Goal: Information Seeking & Learning: Learn about a topic

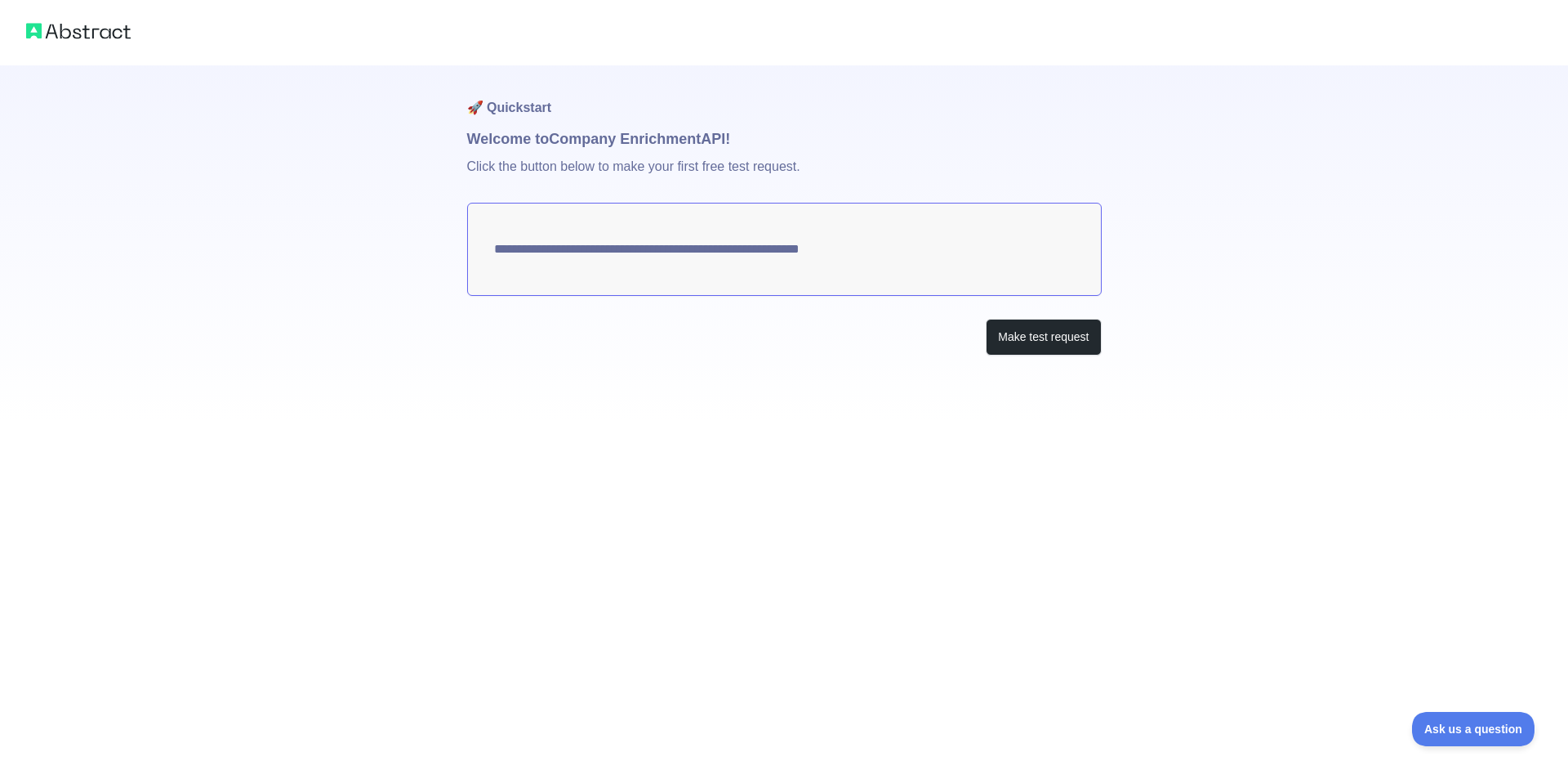
click at [936, 232] on textarea "**********" at bounding box center [784, 249] width 635 height 93
click at [1031, 333] on button "Make test request" at bounding box center [1043, 337] width 115 height 37
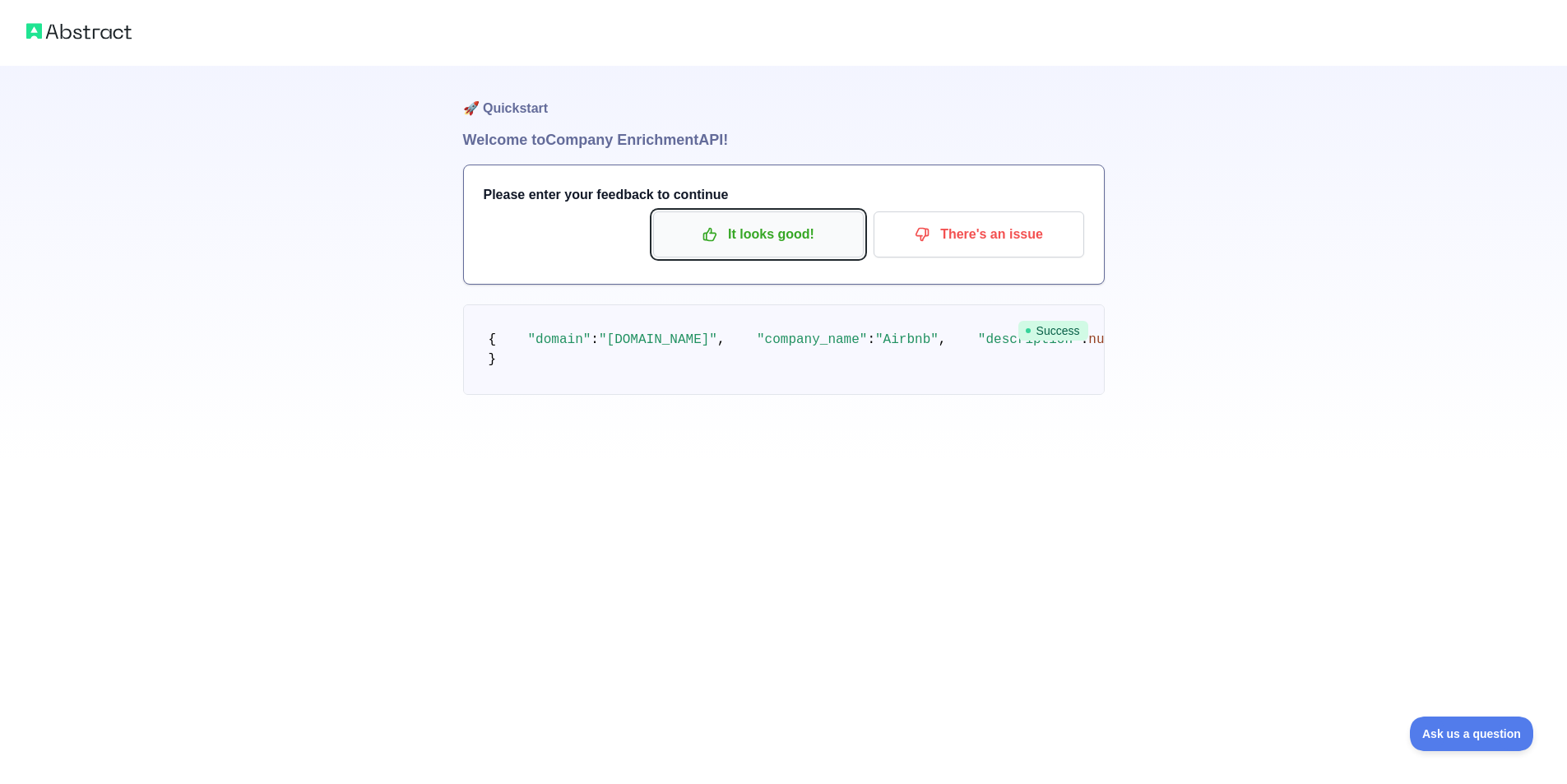
click at [766, 238] on p "It looks good!" at bounding box center [758, 234] width 186 height 28
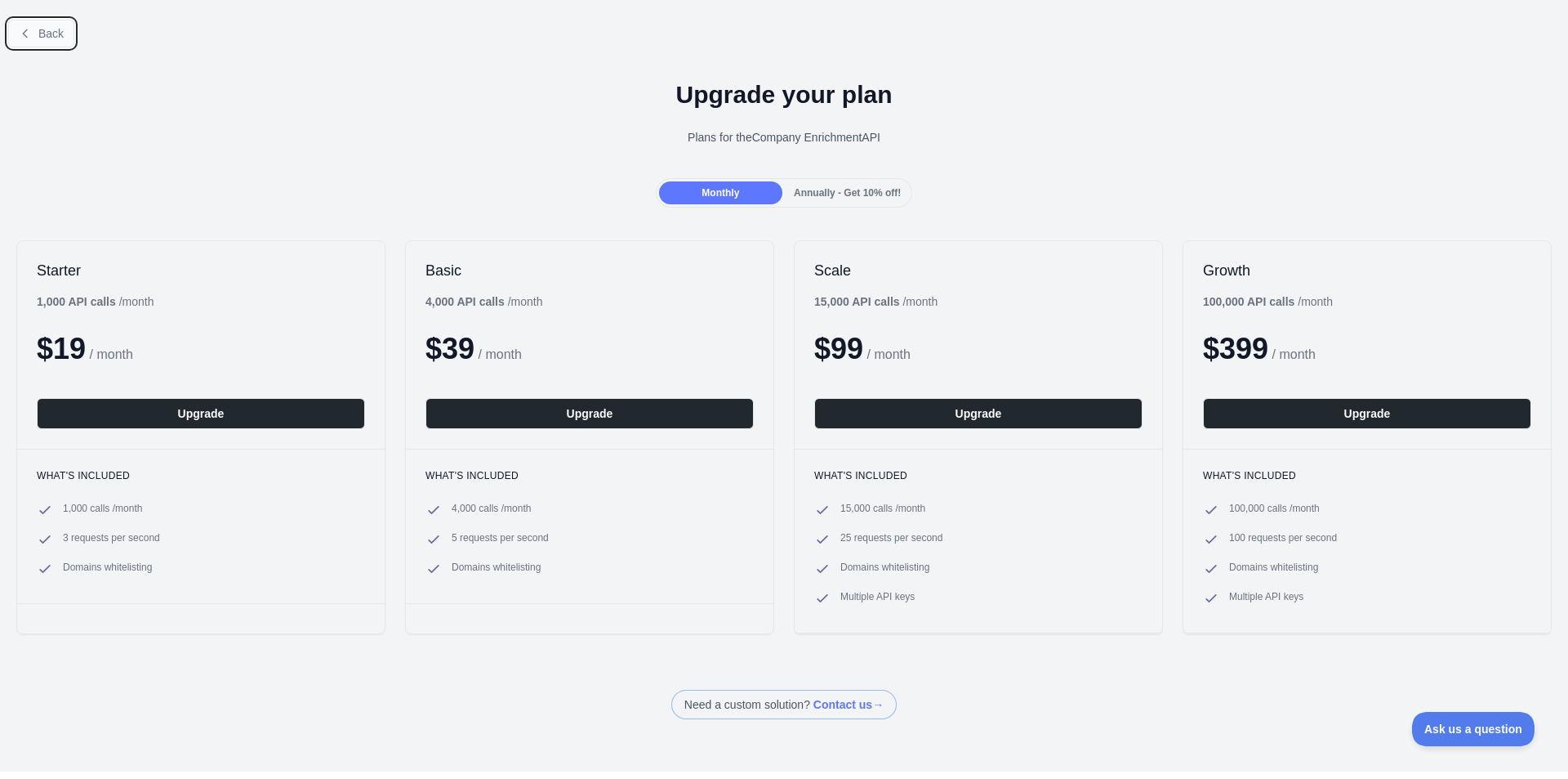
click at [37, 28] on button "Back" at bounding box center [40, 34] width 66 height 28
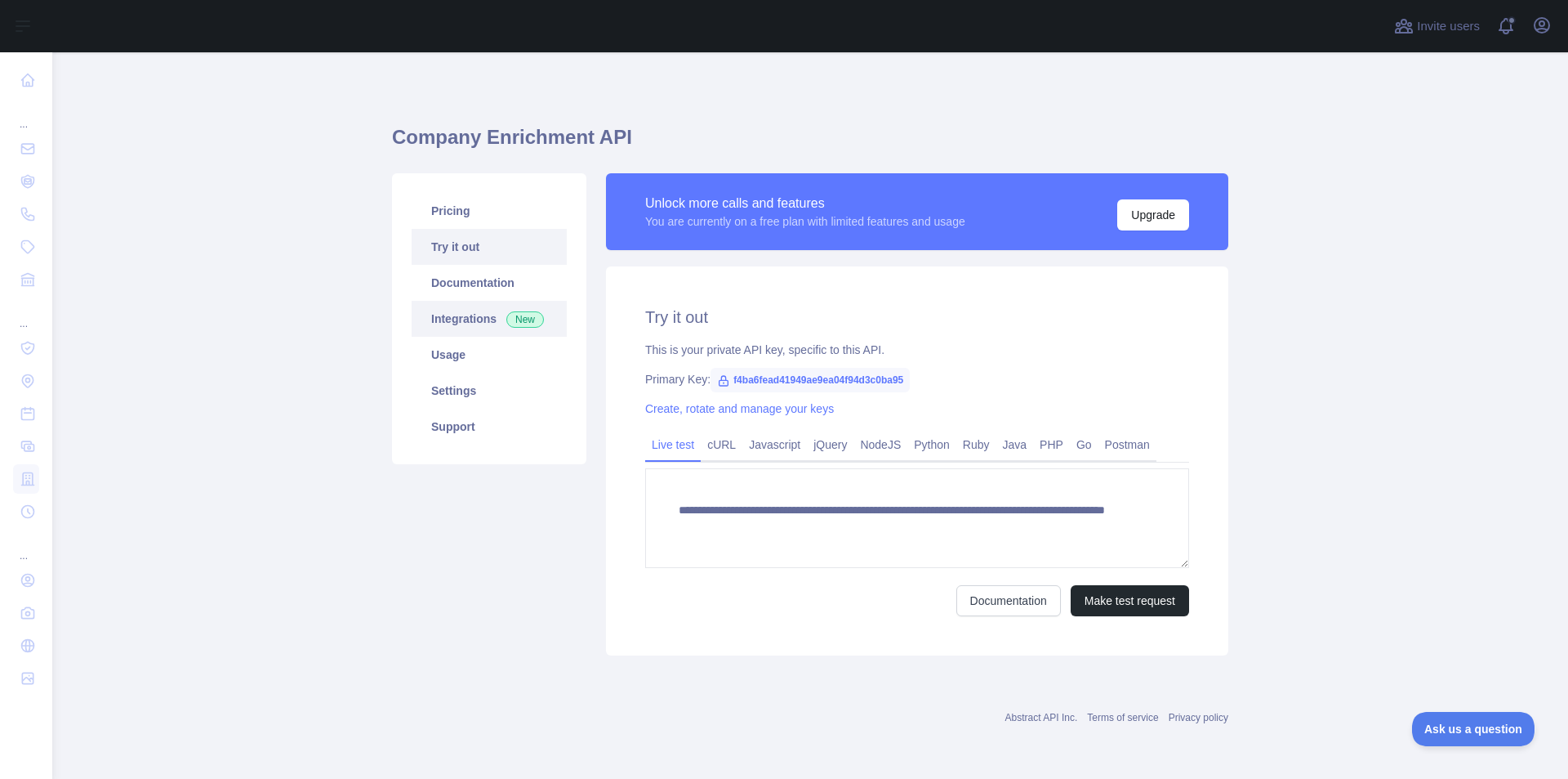
click at [475, 326] on link "Integrations New" at bounding box center [489, 319] width 155 height 36
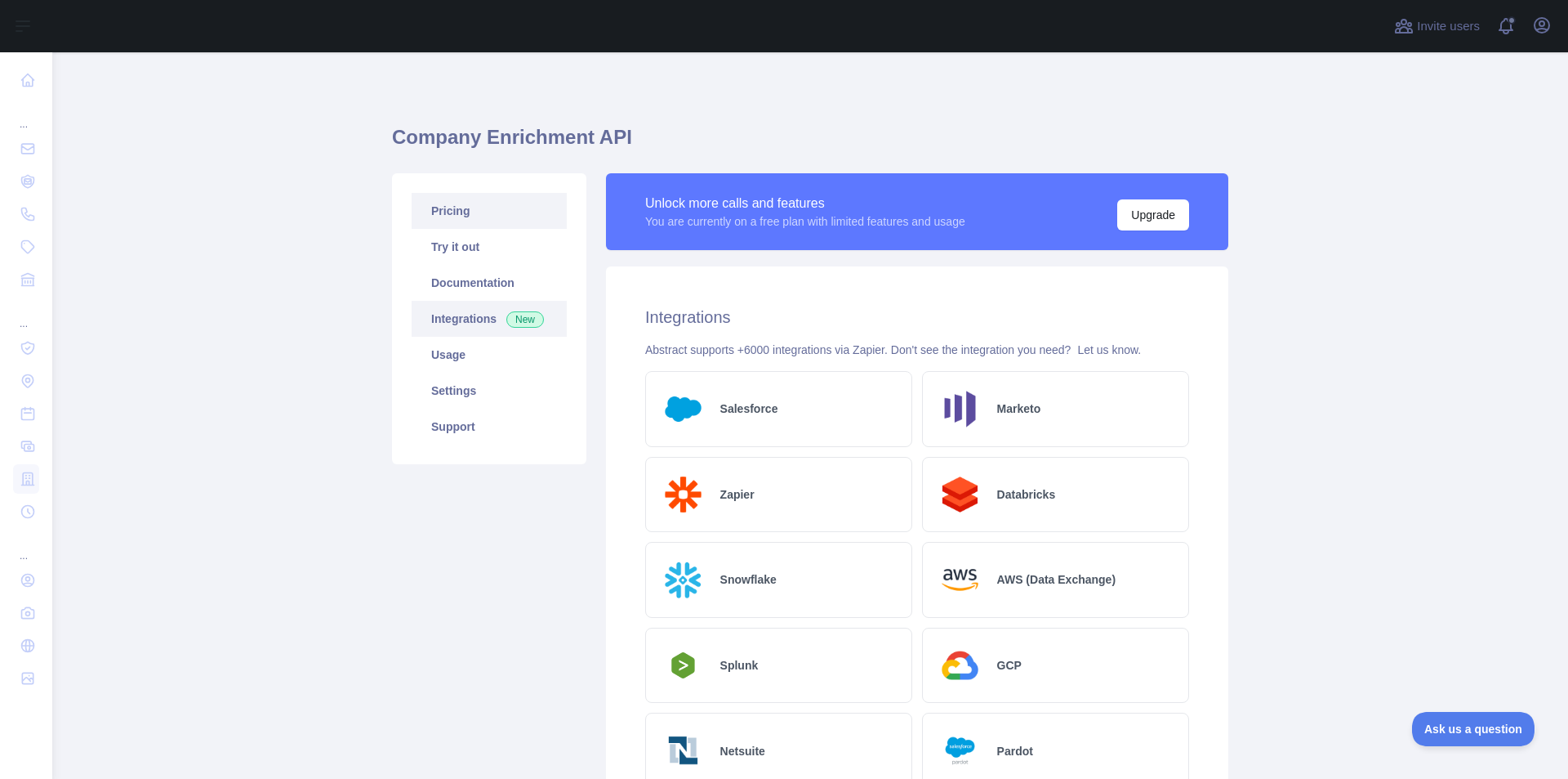
click at [469, 228] on link "Pricing" at bounding box center [489, 211] width 155 height 36
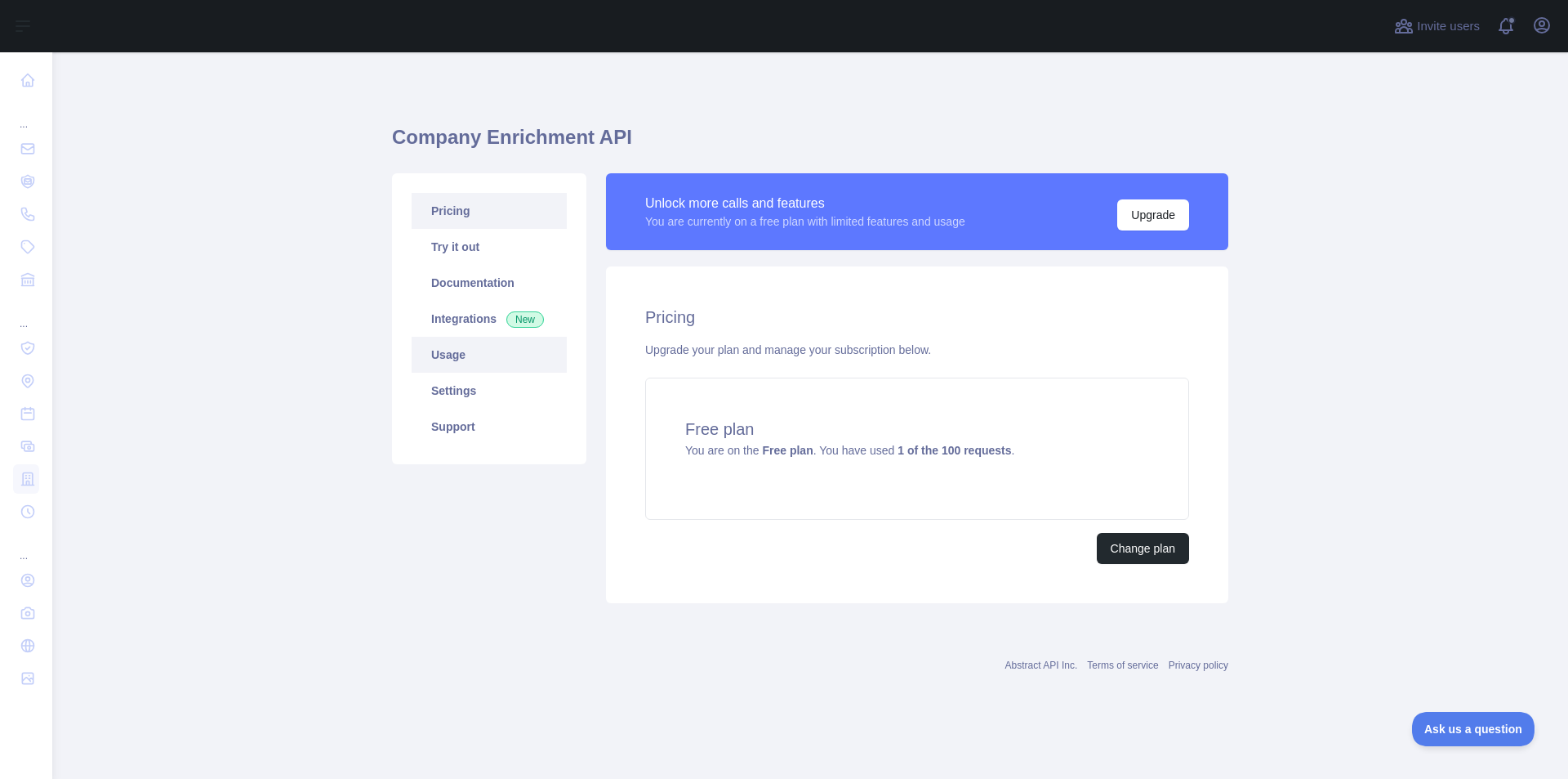
click at [470, 357] on link "Usage" at bounding box center [489, 355] width 155 height 36
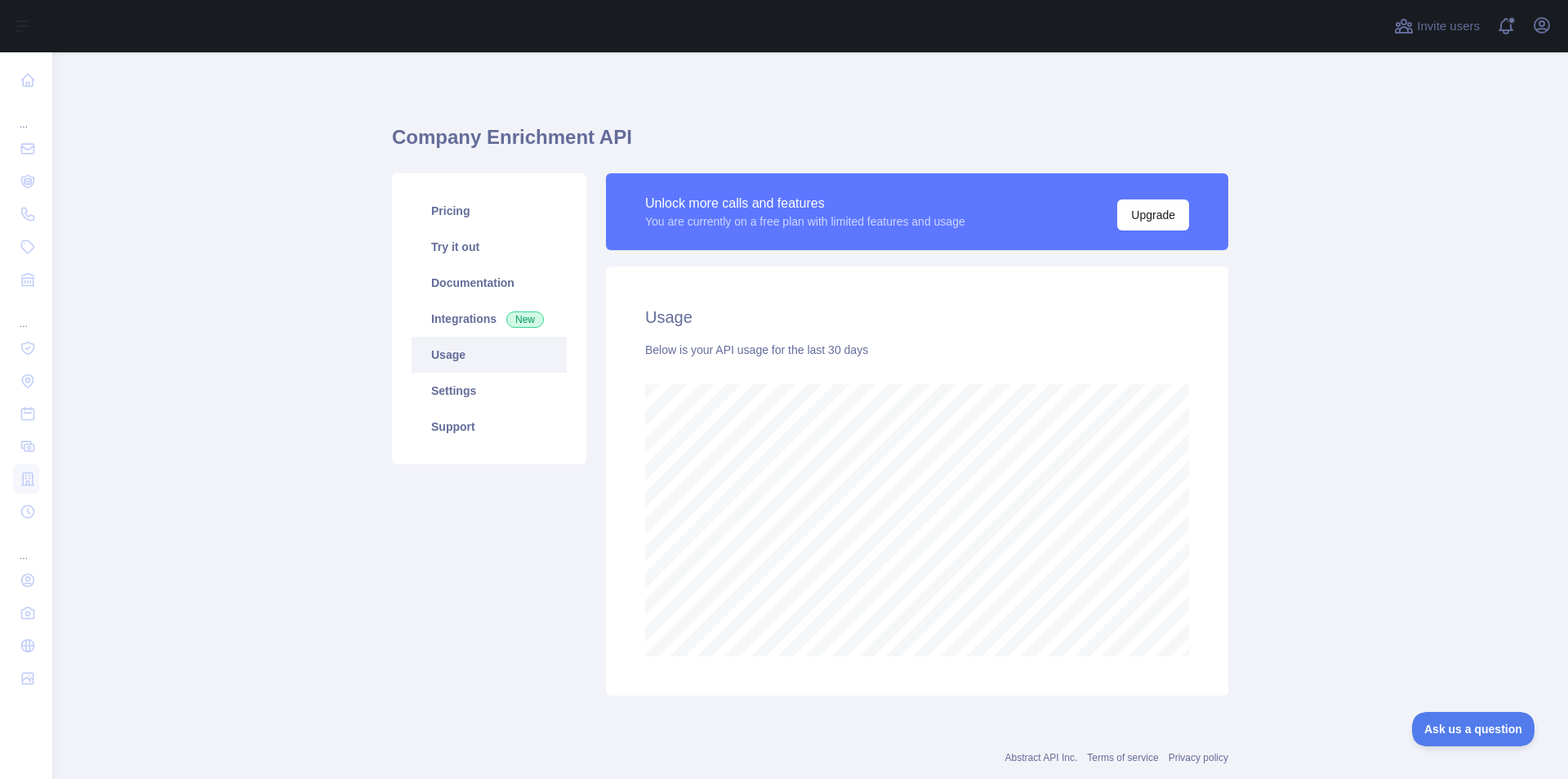
scroll to position [726, 1504]
